Goal: Navigation & Orientation: Understand site structure

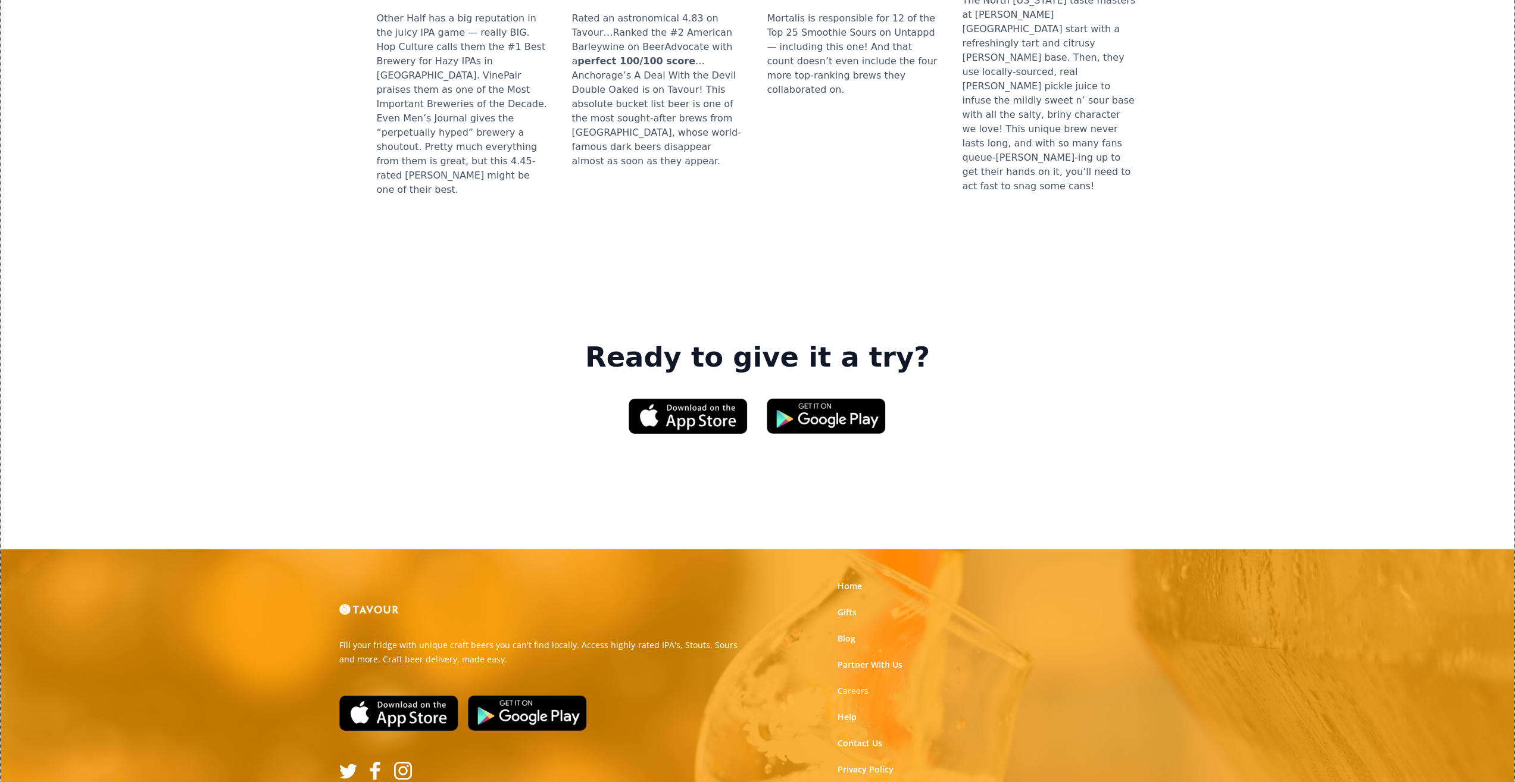
scroll to position [1587, 0]
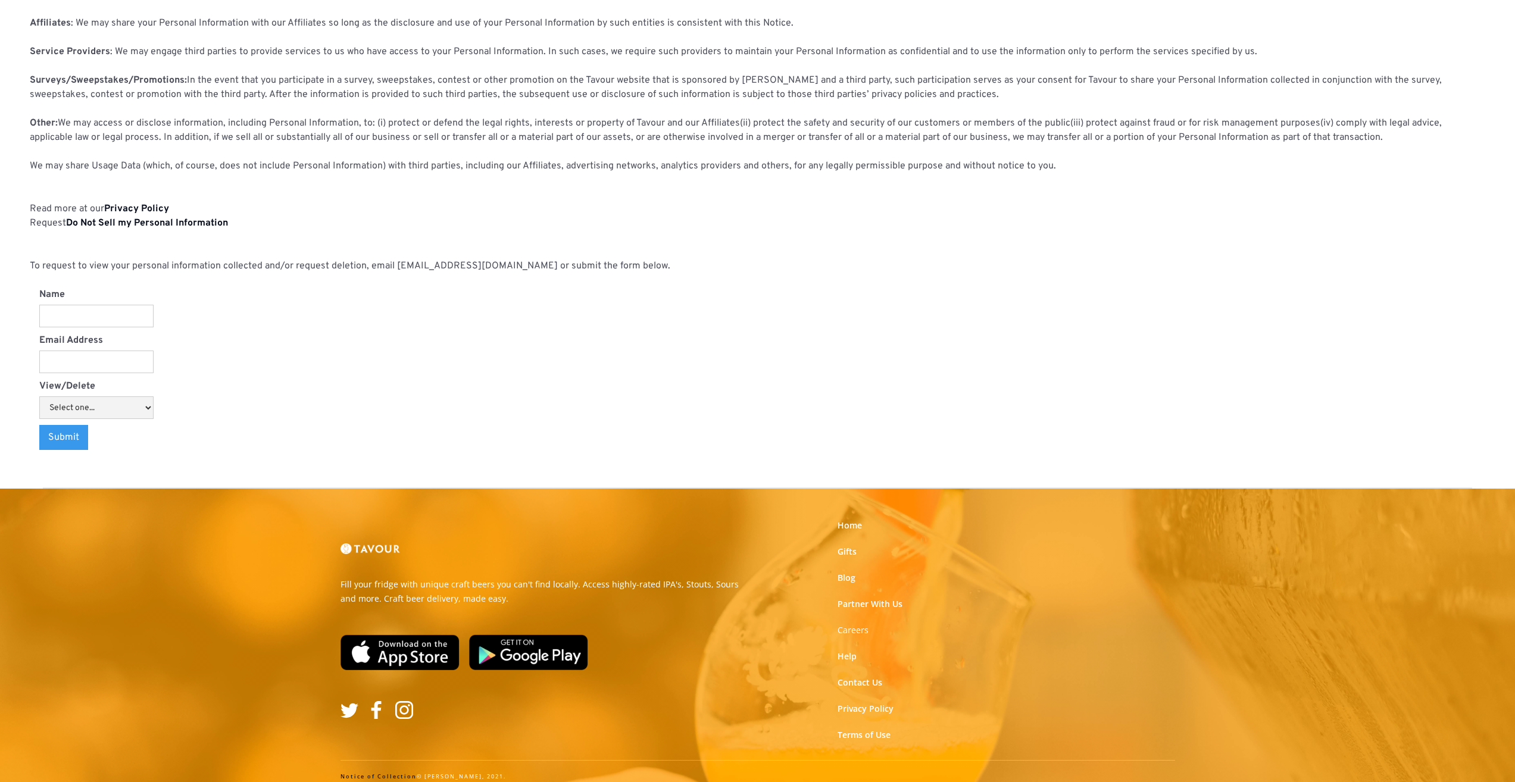
scroll to position [869, 0]
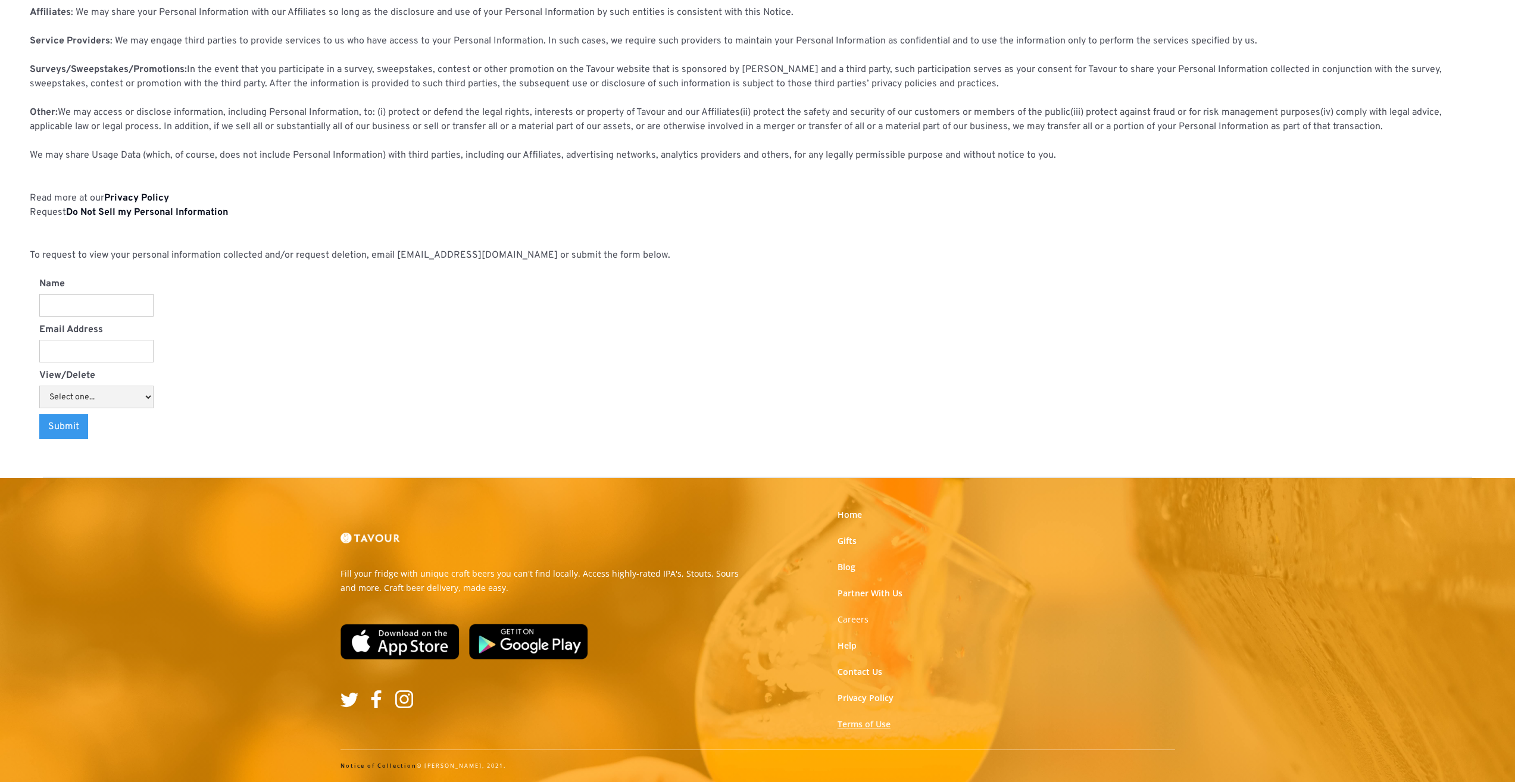
click at [890, 723] on link "Terms of Use" at bounding box center [864, 725] width 53 height 12
